Goal: Check status

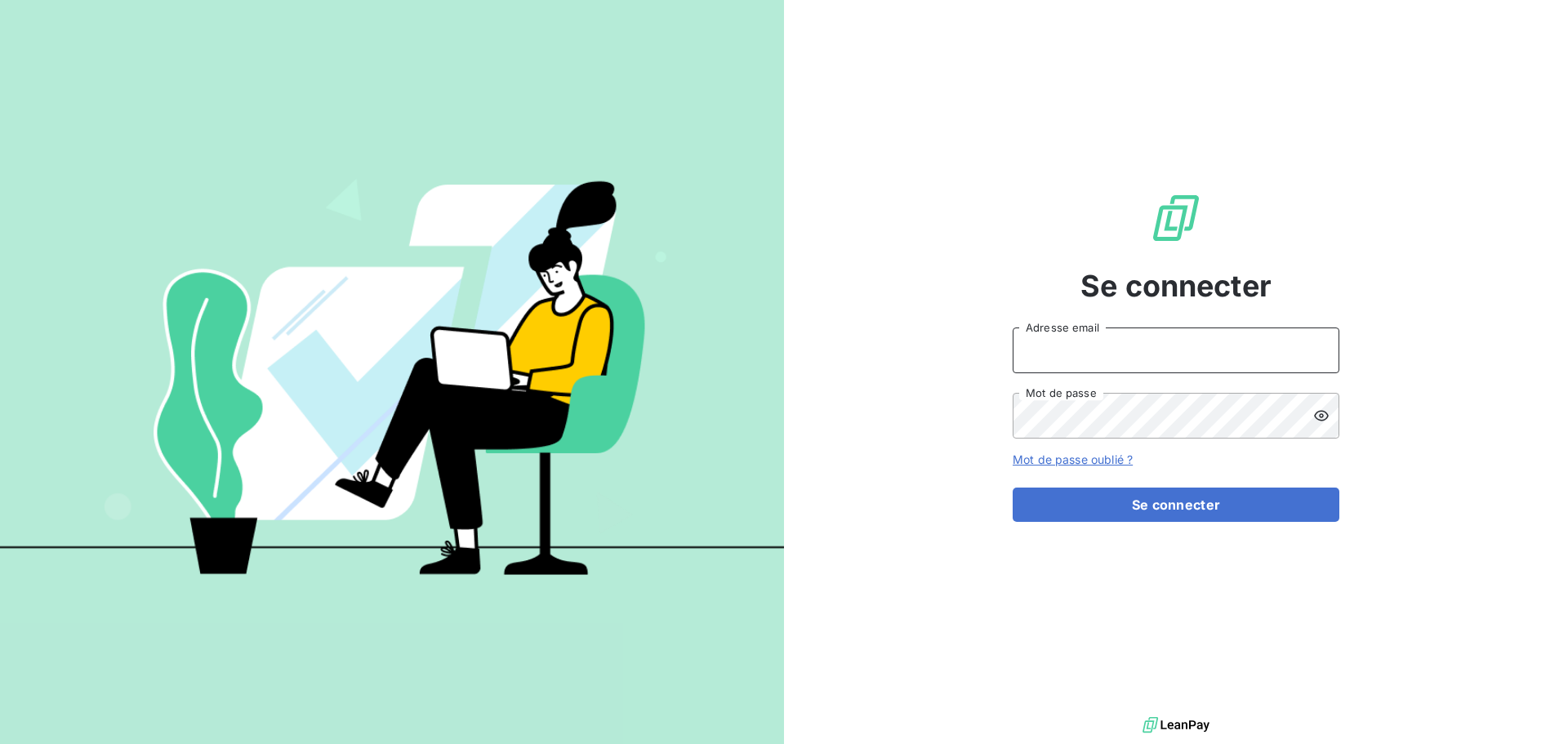
click at [1040, 340] on input "Adresse email" at bounding box center [1176, 350] width 326 height 46
type input "[PERSON_NAME][EMAIL_ADDRESS][PERSON_NAME][DOMAIN_NAME]"
click at [1013, 487] on button "Se connecter" at bounding box center [1176, 505] width 326 height 34
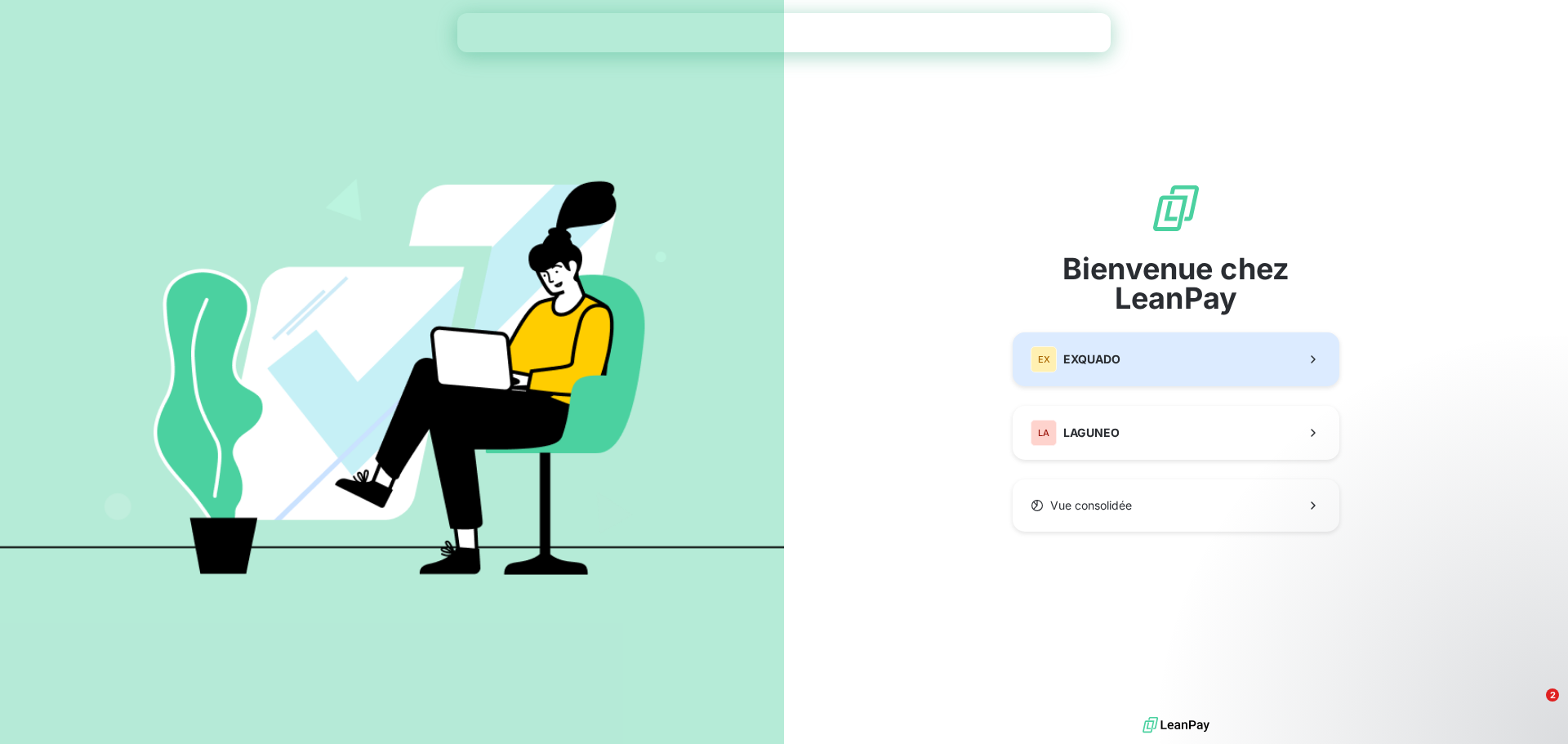
click at [1103, 358] on span "EXQUADO" at bounding box center [1092, 359] width 57 height 16
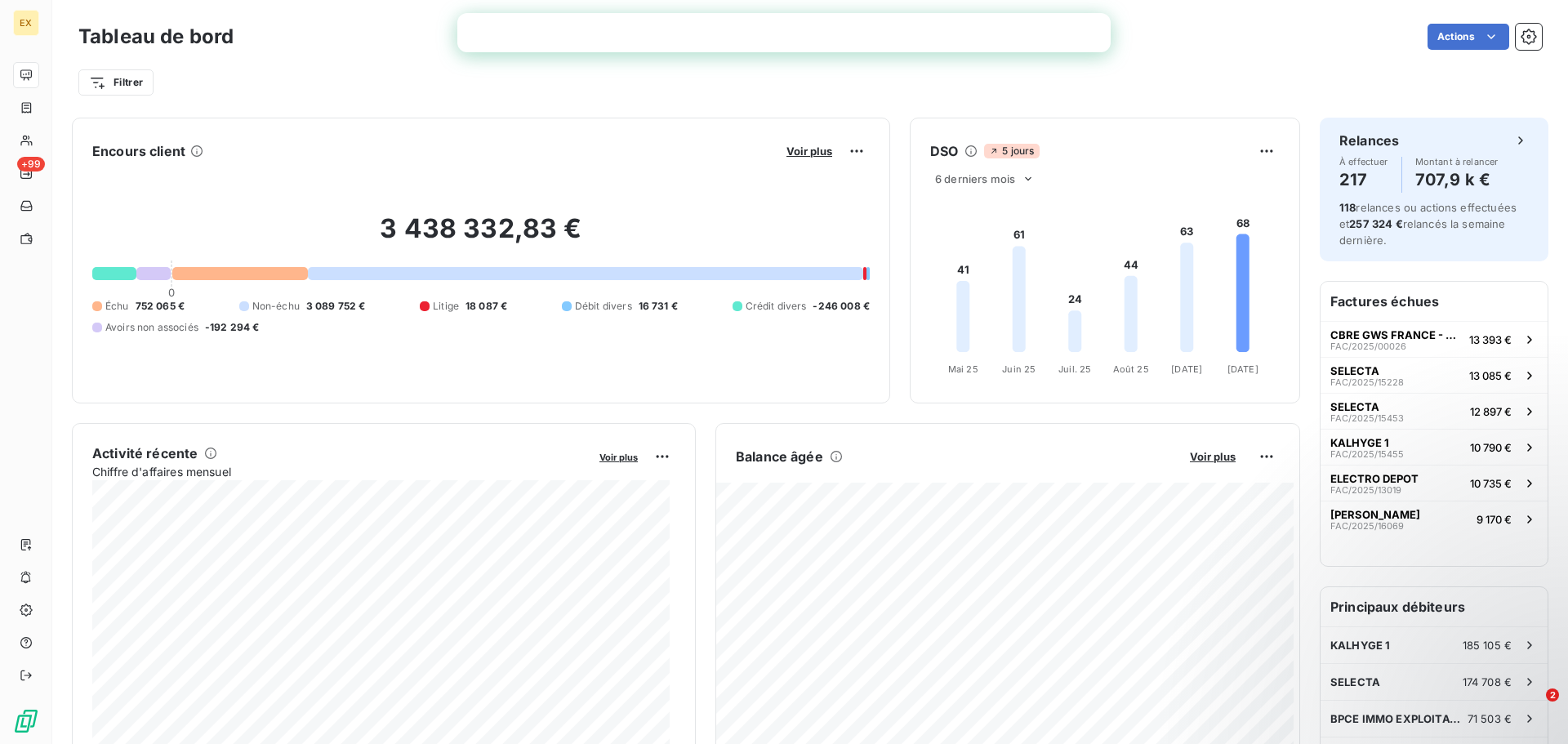
click at [473, 351] on div "3 438 332,83 € 0 Échu 752 065 € Non-échu 3 089 752 € Litige 18 087 € Débit dive…" at bounding box center [481, 273] width 777 height 219
click at [544, 377] on div "3 438 332,83 € 0 Échu 752 065 € Non-échu 3 089 752 € Litige 18 087 € Débit dive…" at bounding box center [481, 273] width 777 height 219
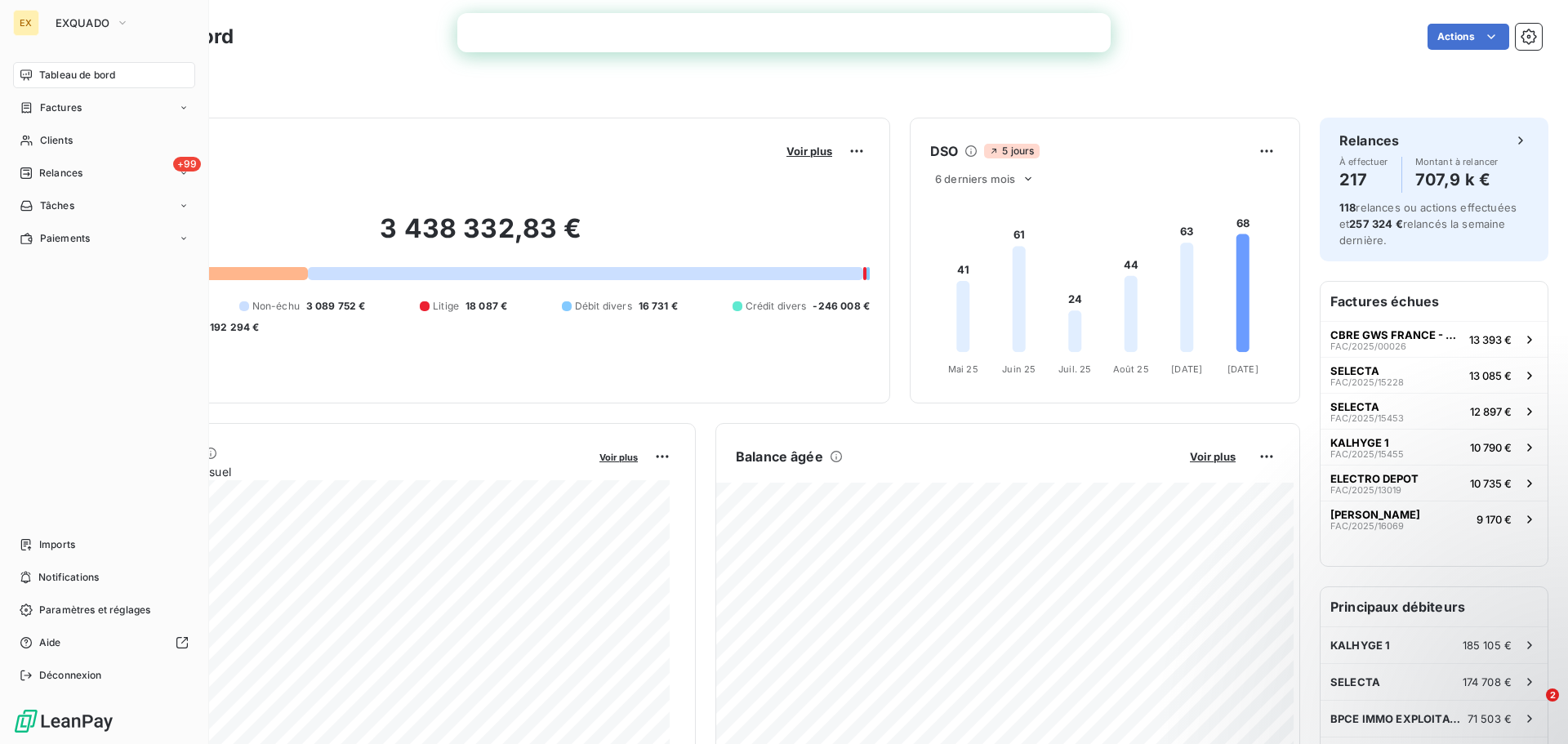
click at [26, 22] on div "EX" at bounding box center [26, 22] width 26 height 26
click at [94, 34] on button "EXQUADO" at bounding box center [92, 22] width 93 height 26
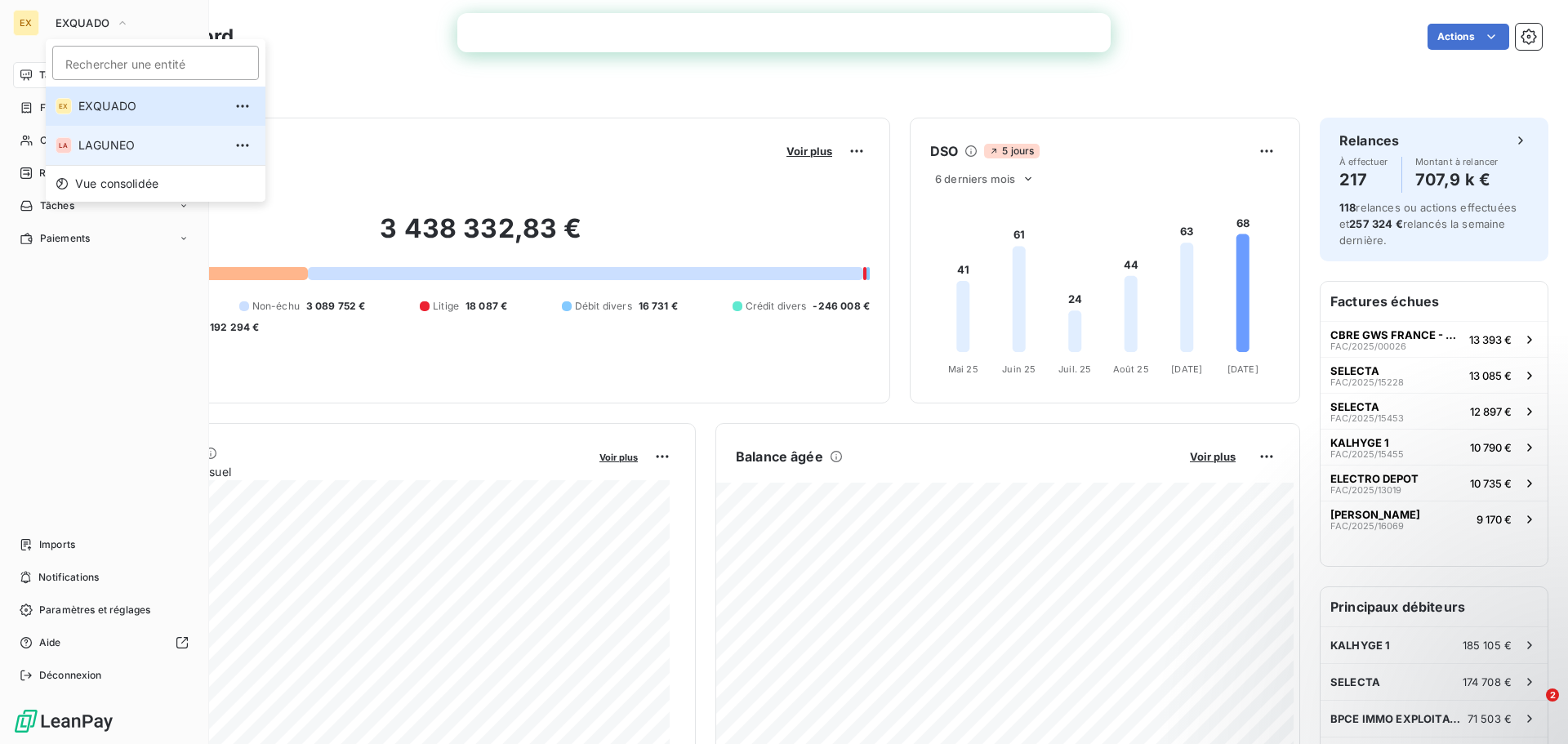
click at [108, 151] on span "LAGUNEO" at bounding box center [150, 145] width 145 height 16
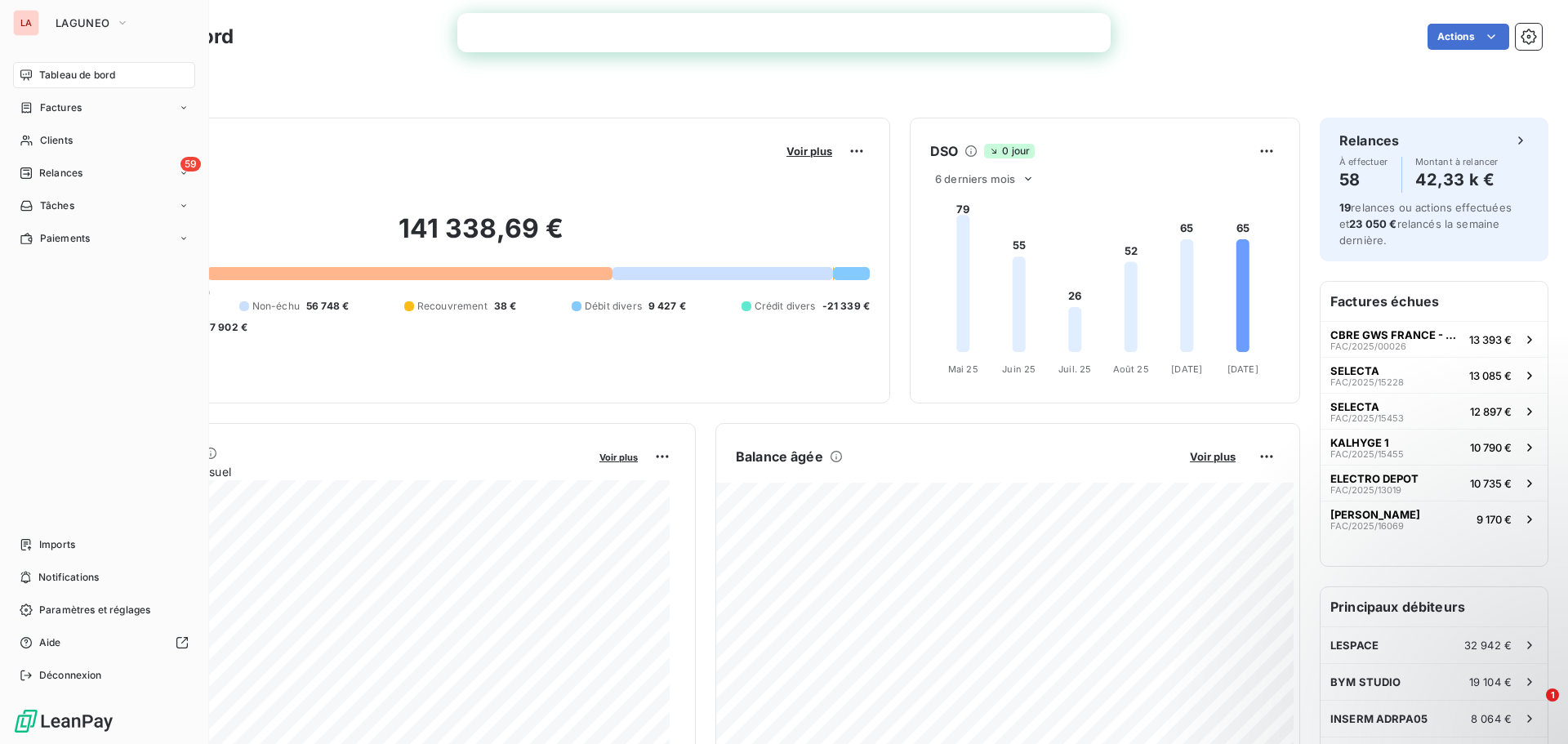
click at [370, 62] on div "Filtrer" at bounding box center [810, 76] width 1464 height 44
click at [373, 372] on div "141 338,69 € 0 Échu 104 367 € Non-échu 56 748 € Recouvrement 38 € Débit divers …" at bounding box center [481, 273] width 777 height 219
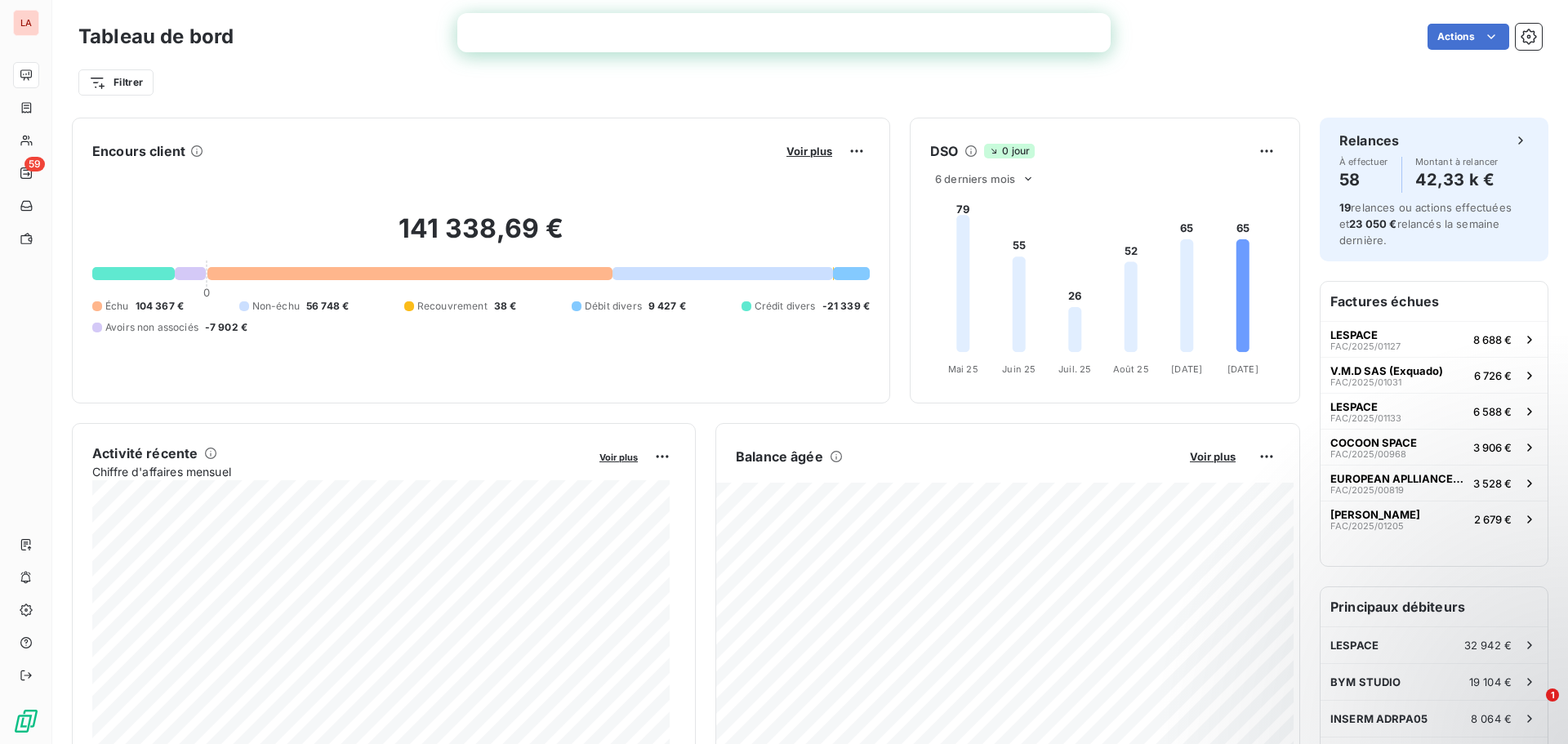
click at [1165, 22] on div "Tableau de bord Actions" at bounding box center [810, 36] width 1464 height 34
click at [1137, 59] on div "Filtrer" at bounding box center [810, 76] width 1464 height 44
click at [824, 79] on div "Filtrer" at bounding box center [810, 82] width 1464 height 31
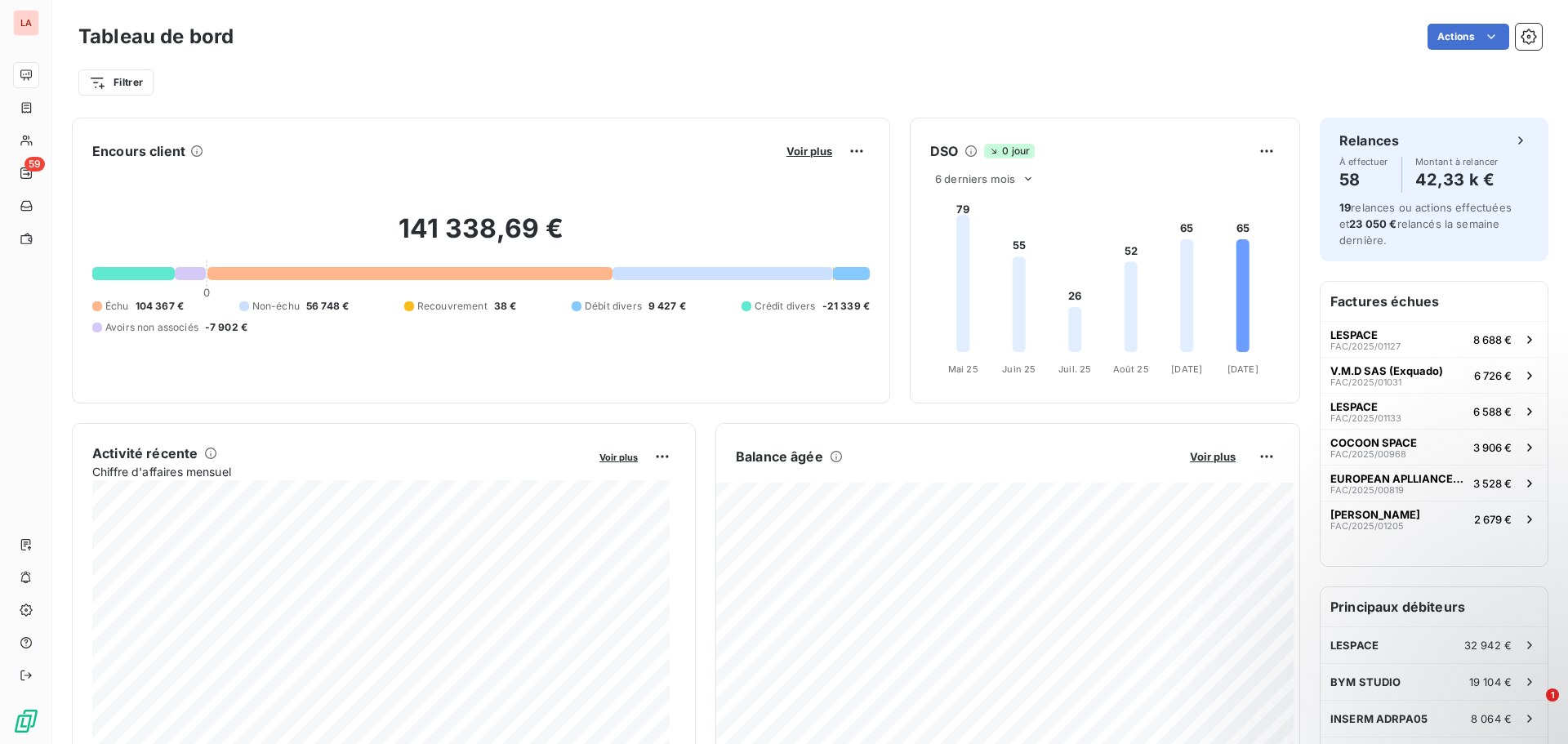
click at [1272, 75] on div "Filtrer" at bounding box center [810, 82] width 1464 height 31
click at [1216, 56] on div "Filtrer" at bounding box center [810, 76] width 1464 height 44
click at [1243, 48] on div "Actions" at bounding box center [897, 36] width 1288 height 26
